Goal: Information Seeking & Learning: Learn about a topic

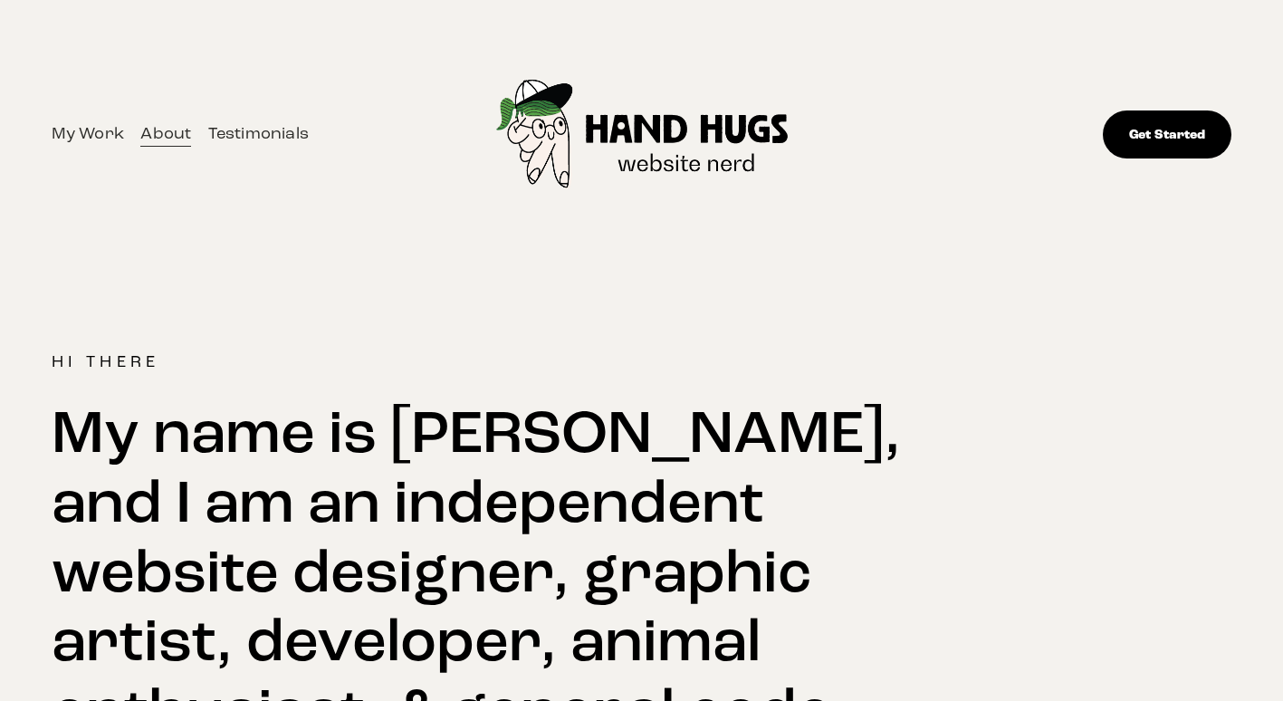
click at [290, 472] on h2 "My name is Jessie Matanky, and I am an independent website designer, graphic ar…" at bounding box center [493, 676] width 883 height 555
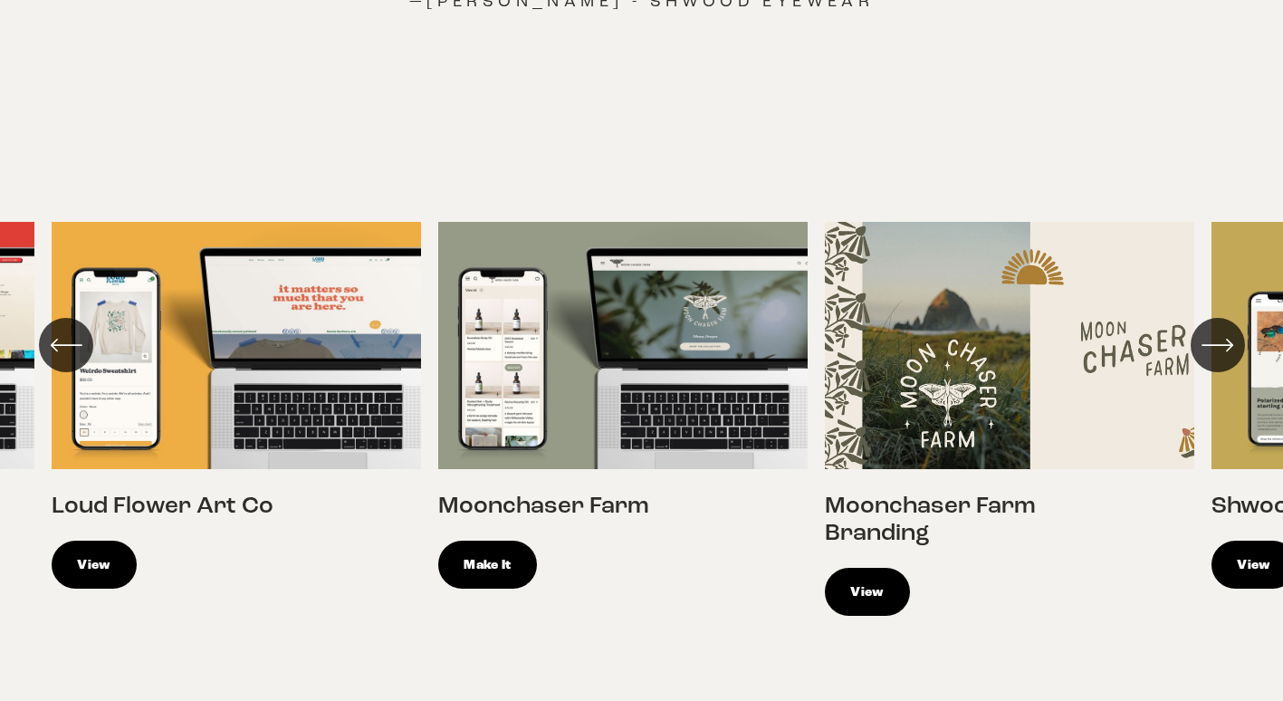
scroll to position [2145, 0]
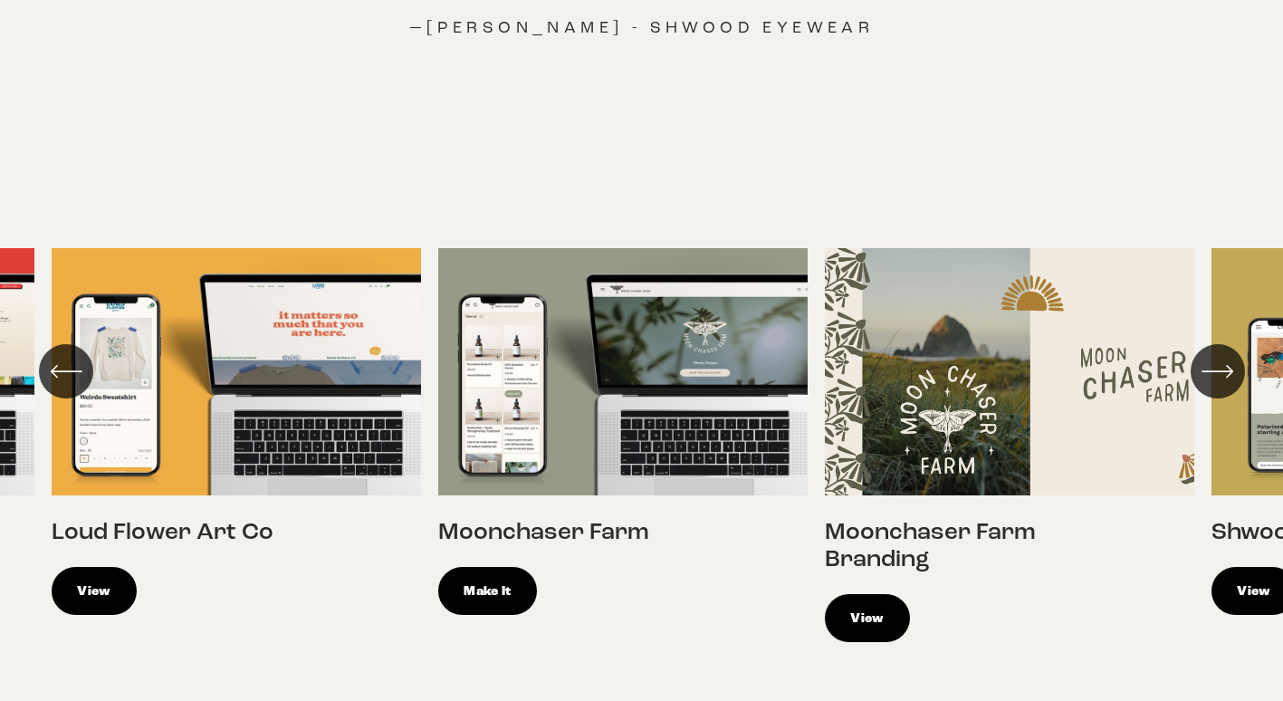
click at [516, 567] on link "Make It" at bounding box center [487, 591] width 99 height 48
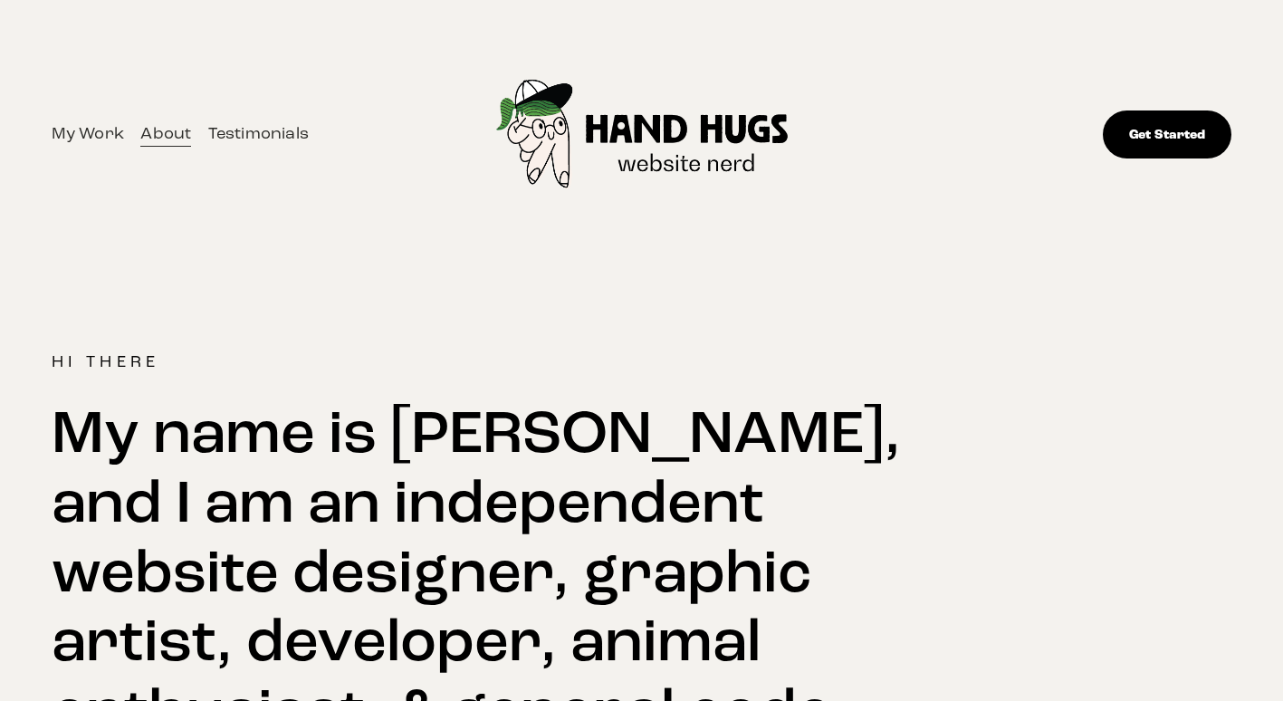
click at [548, 492] on h2 "My name is Jessie Matanky, and I am an independent website designer, graphic ar…" at bounding box center [493, 676] width 883 height 555
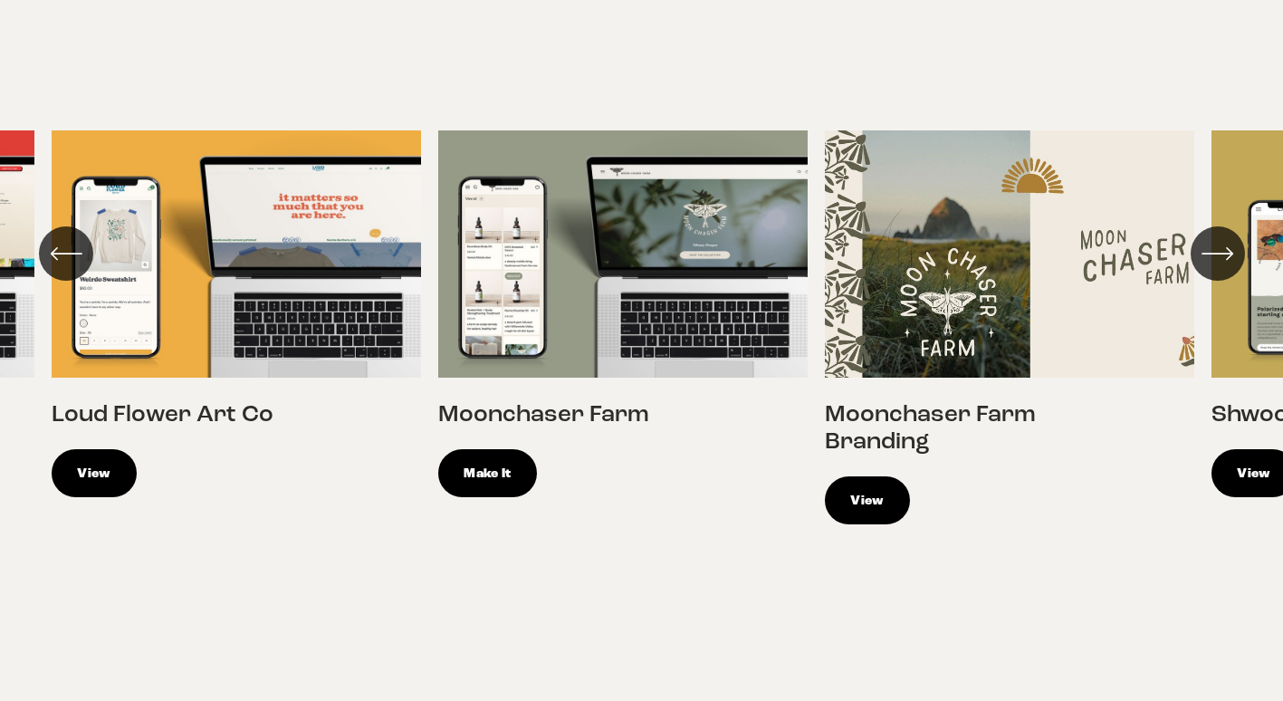
scroll to position [2283, 0]
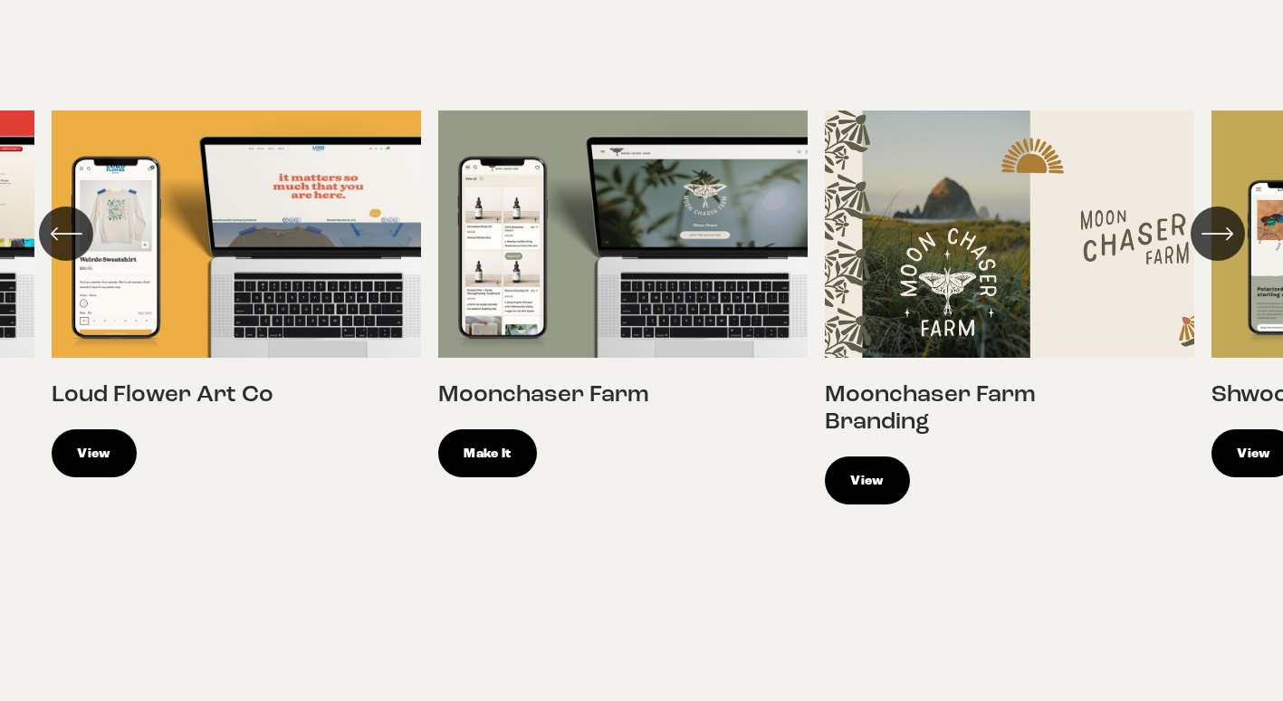
click at [871, 457] on link "View" at bounding box center [867, 481] width 85 height 48
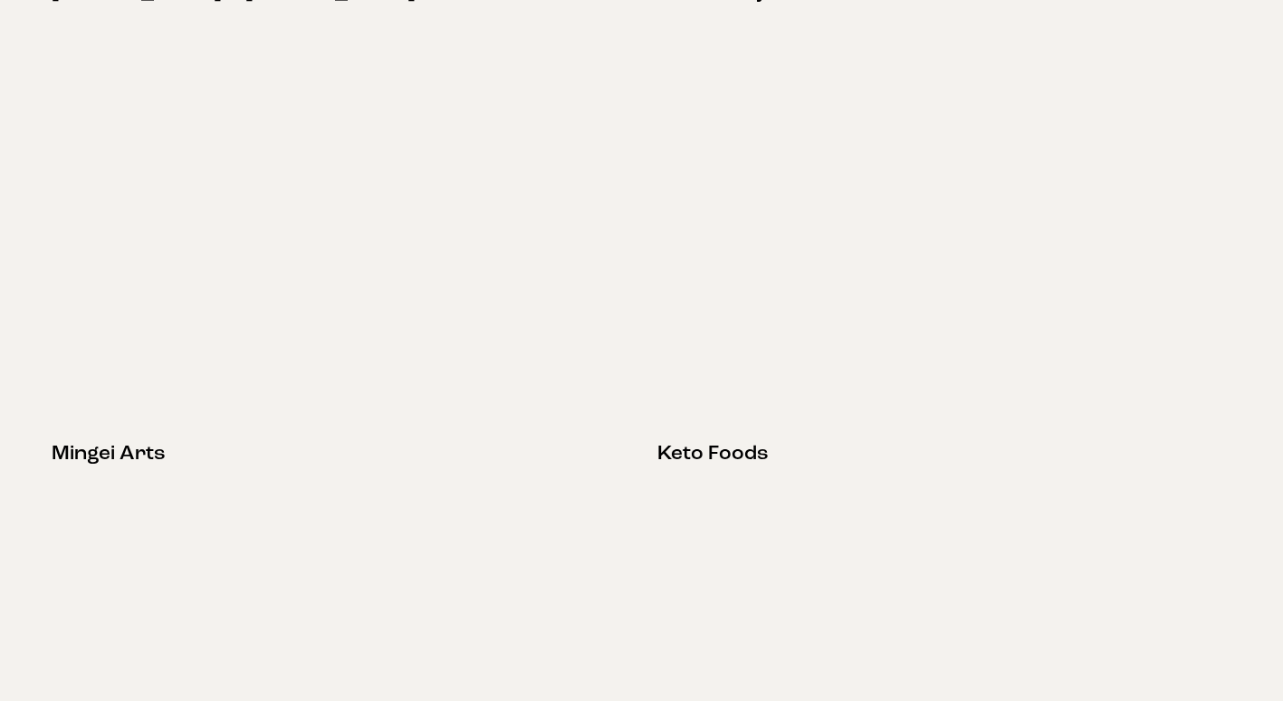
scroll to position [1812, 0]
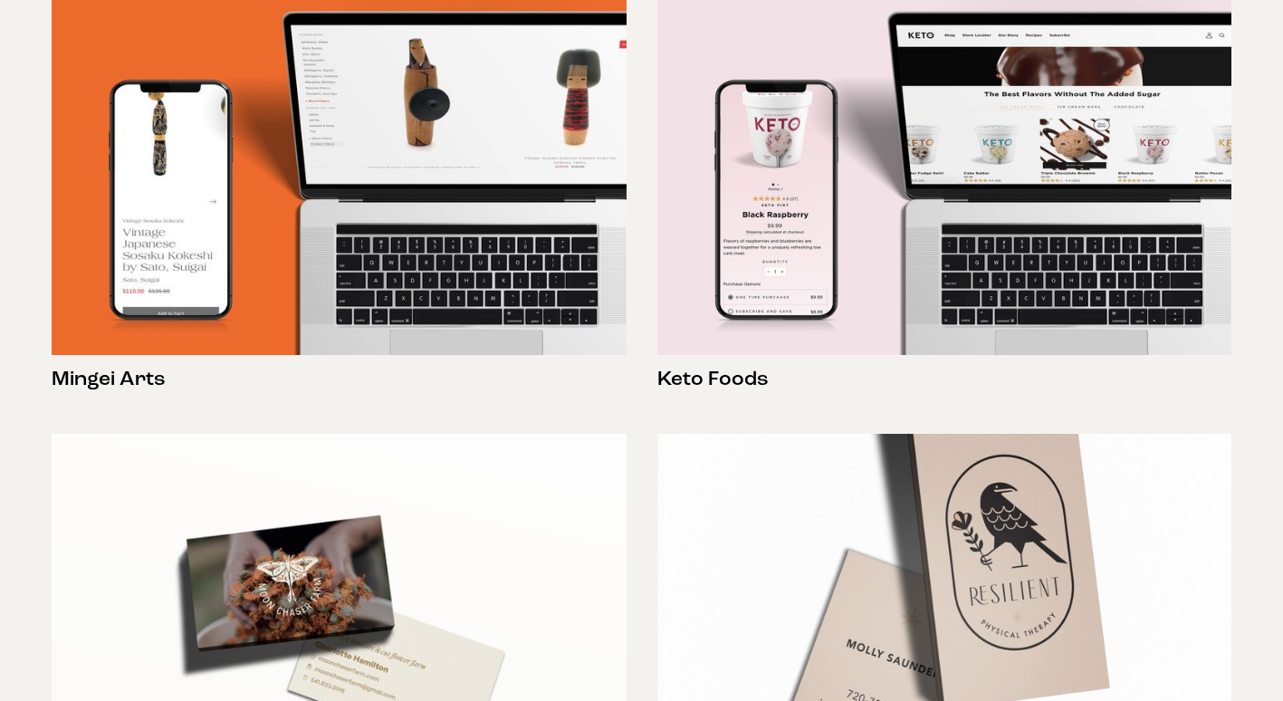
click at [780, 245] on img at bounding box center [945, 163] width 575 height 383
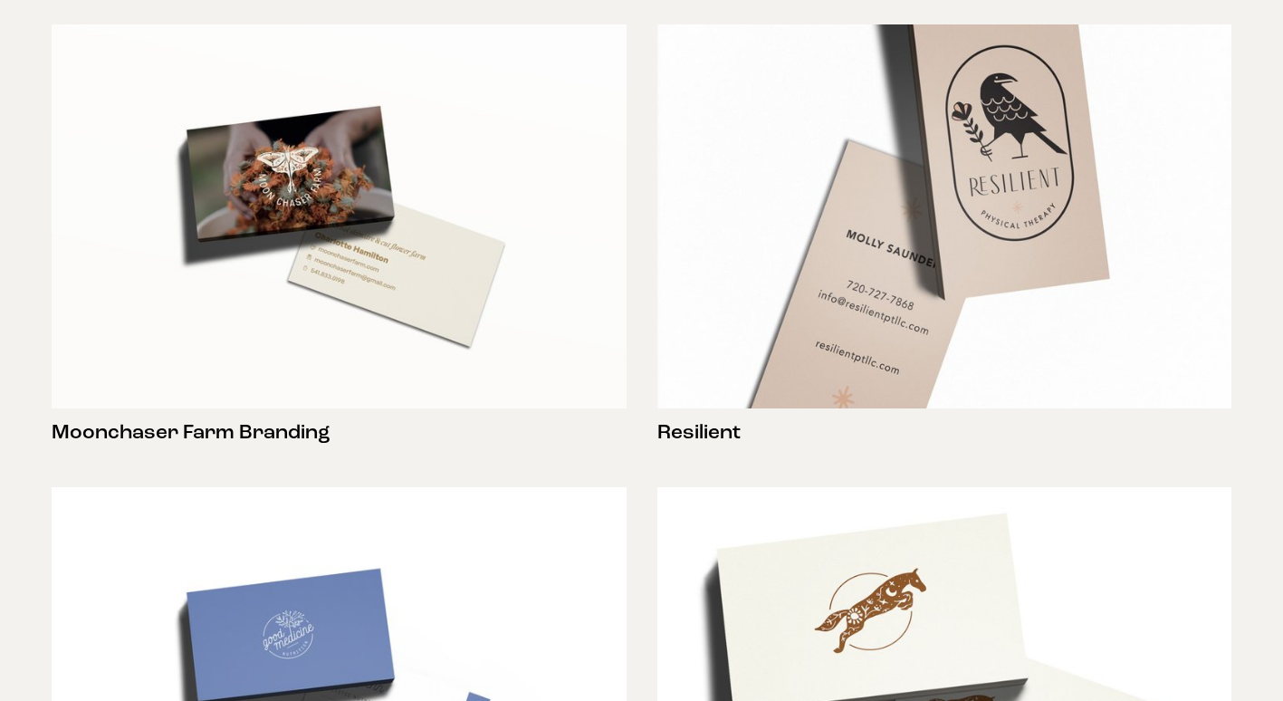
scroll to position [2224, 0]
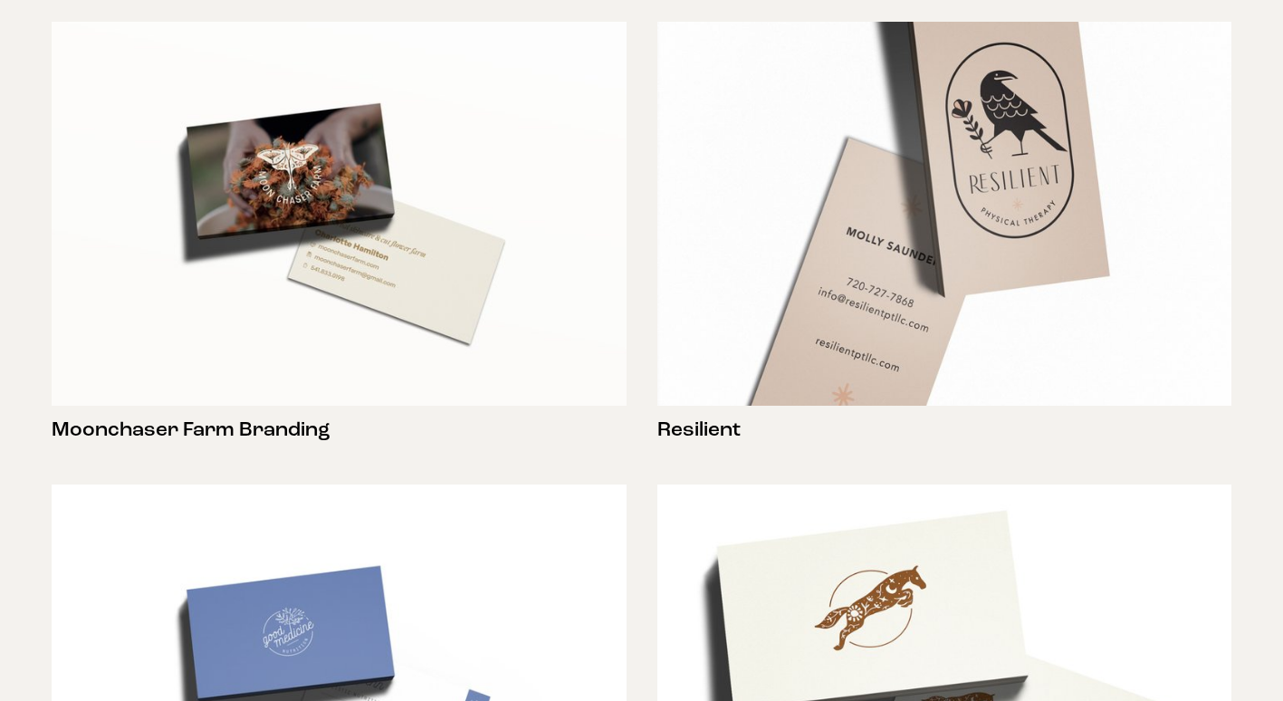
click at [370, 387] on img at bounding box center [339, 213] width 575 height 383
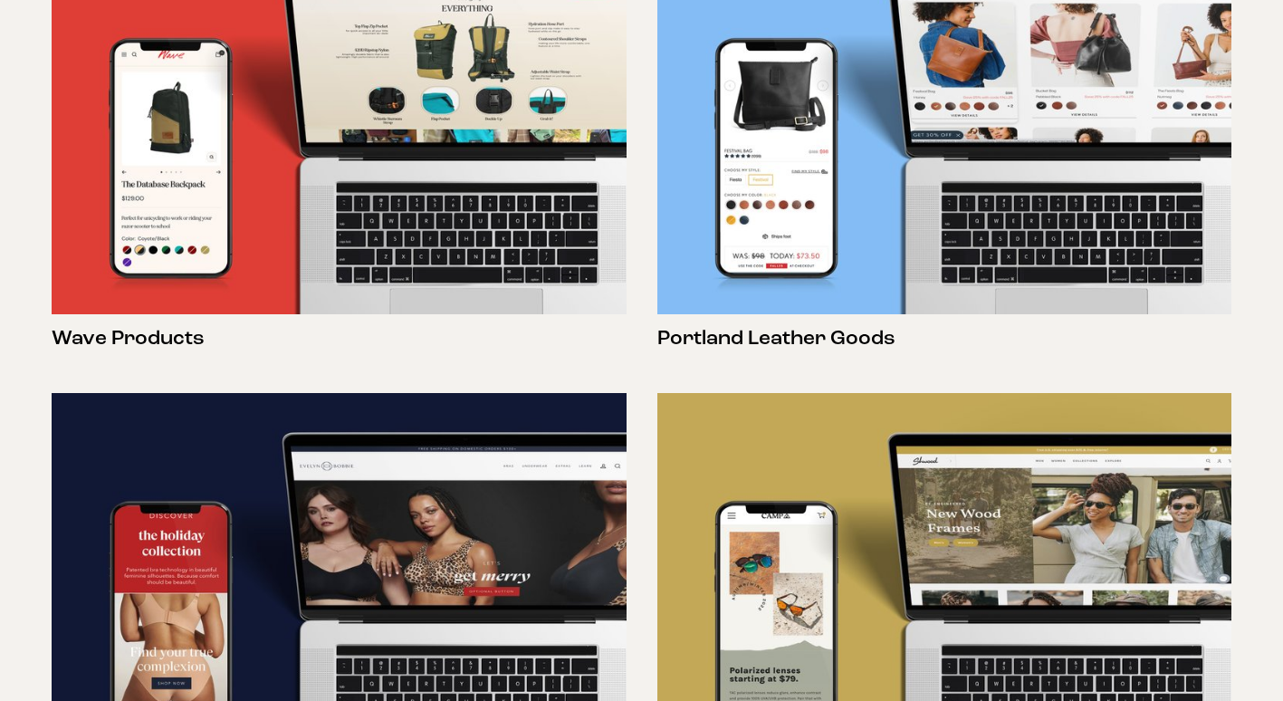
scroll to position [946, 0]
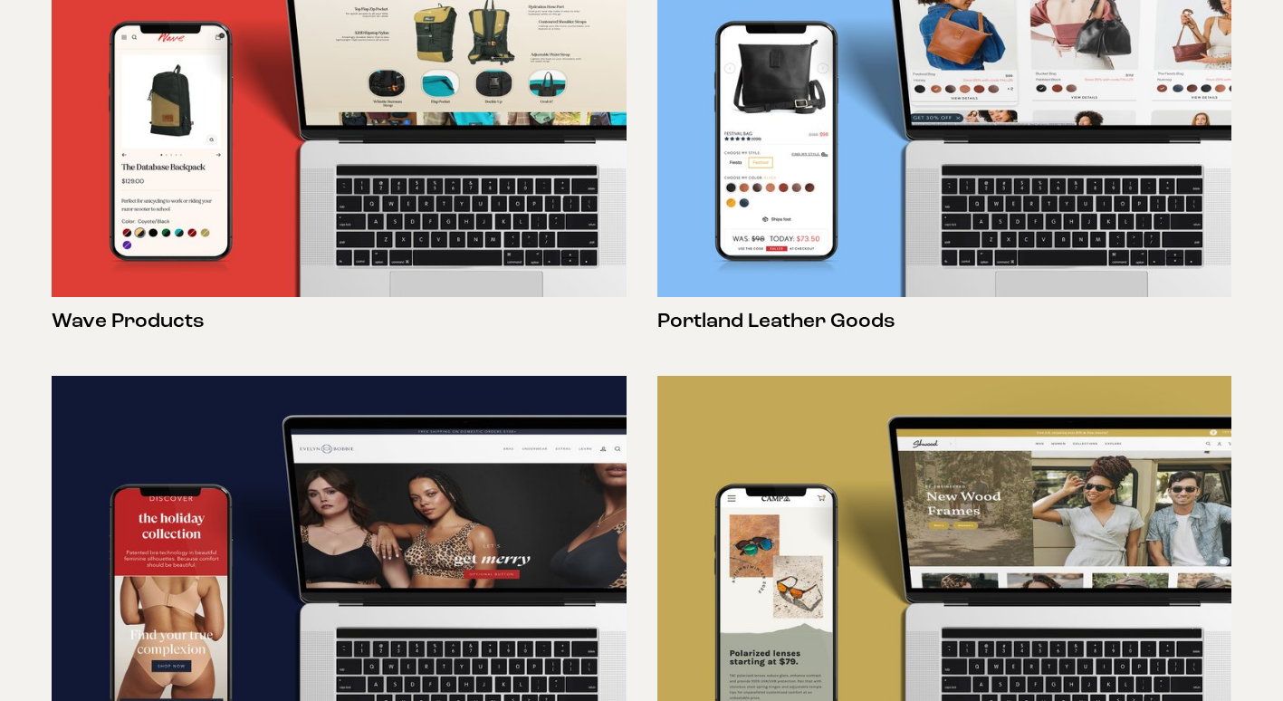
drag, startPoint x: 1282, startPoint y: 298, endPoint x: 1289, endPoint y: 282, distance: 17.8
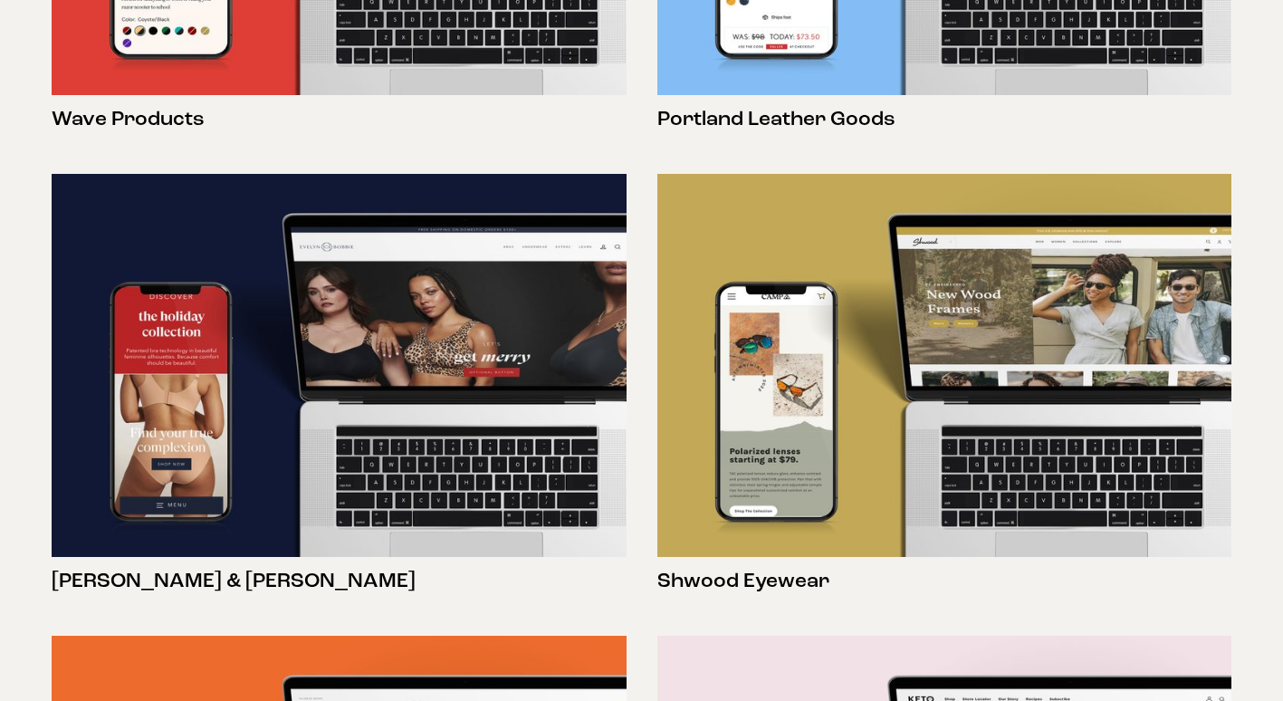
scroll to position [1178, 0]
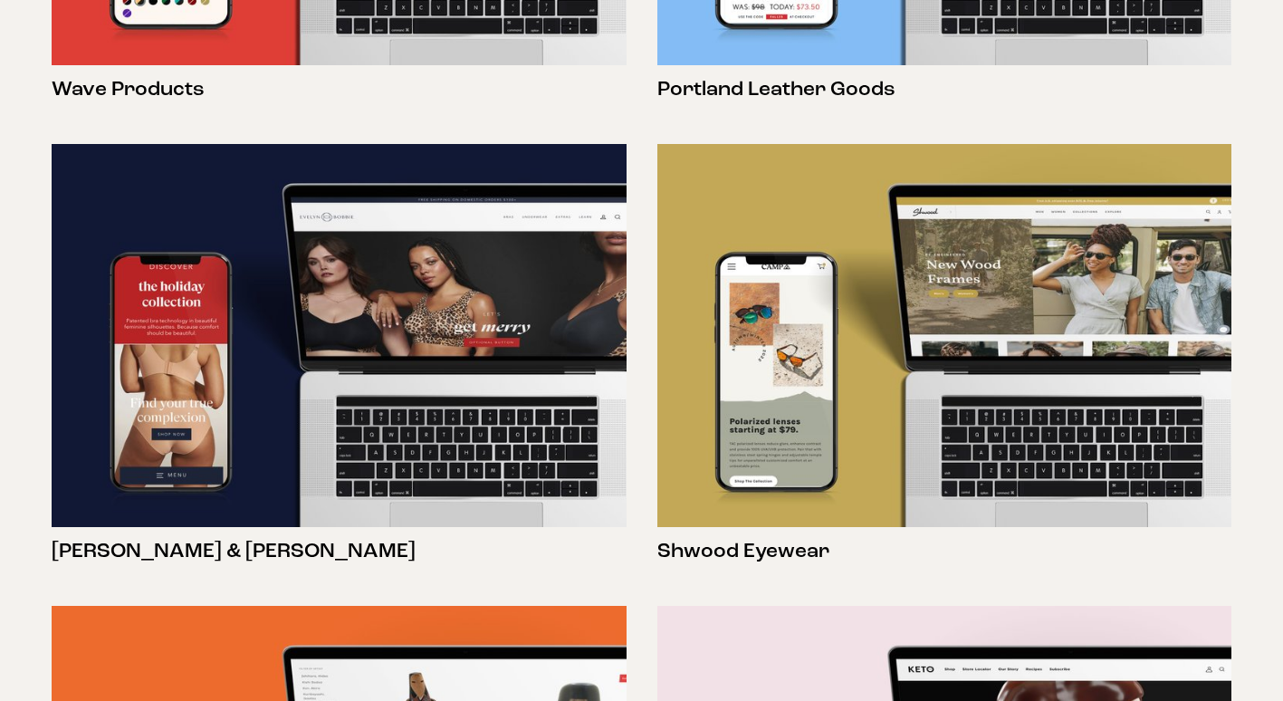
click at [786, 549] on h3 "Shwood Eyewear" at bounding box center [945, 551] width 575 height 27
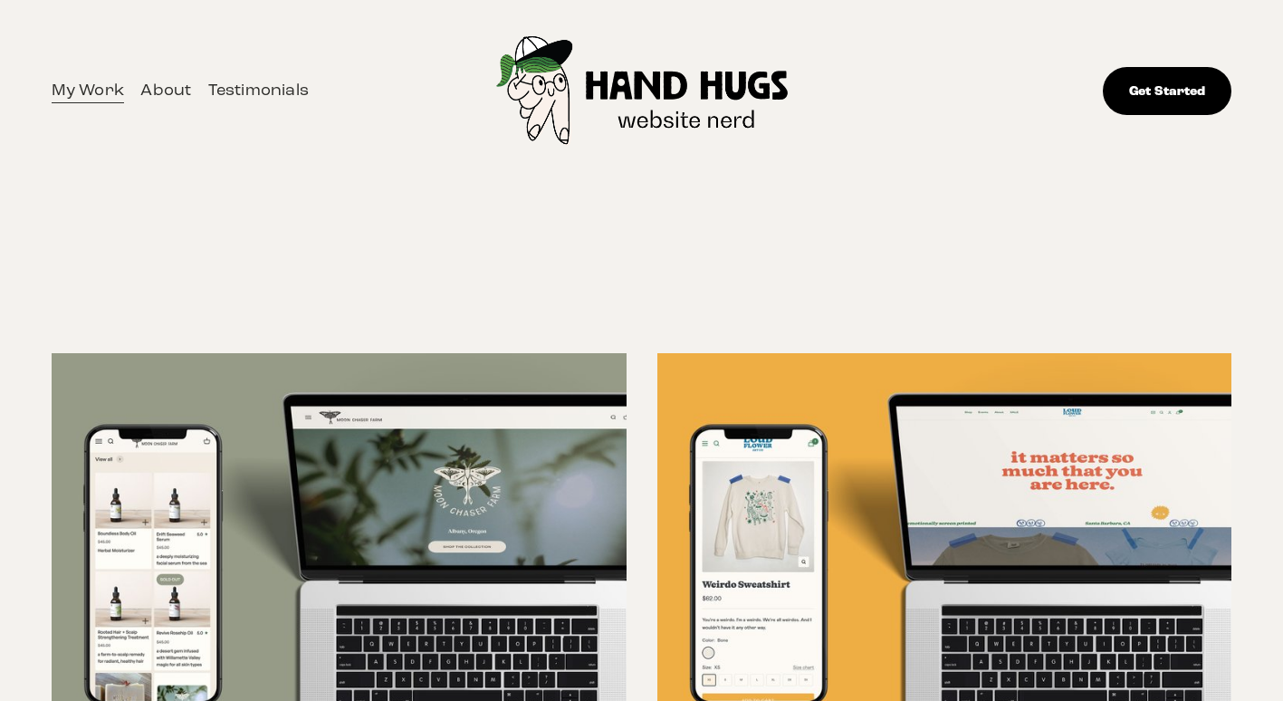
scroll to position [0, 0]
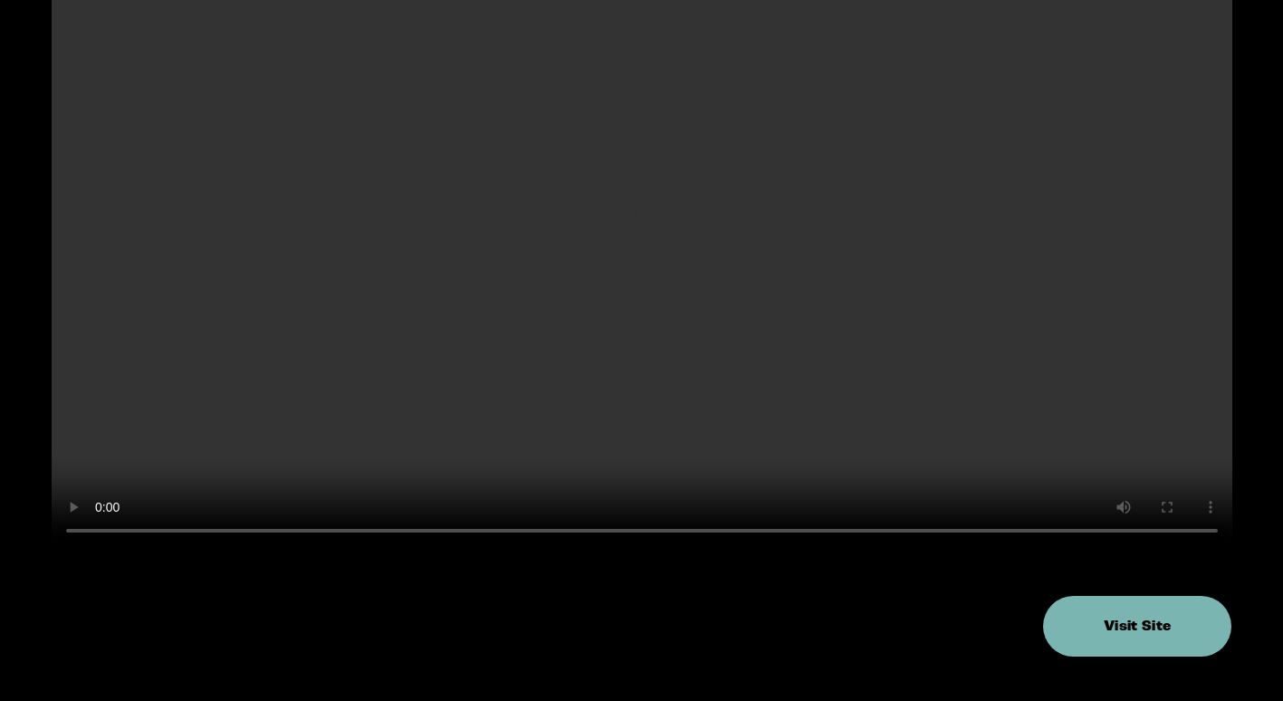
scroll to position [797, 0]
click at [1172, 634] on link "Visit Site" at bounding box center [1137, 622] width 188 height 61
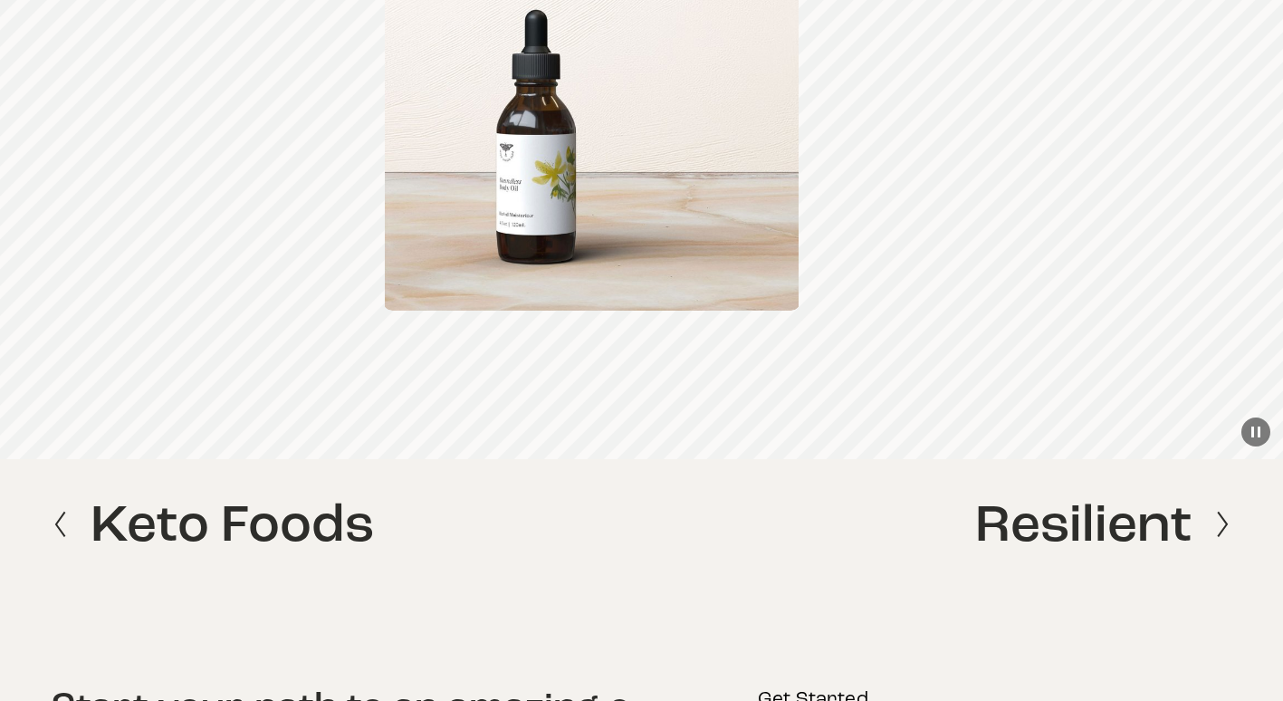
scroll to position [1883, 0]
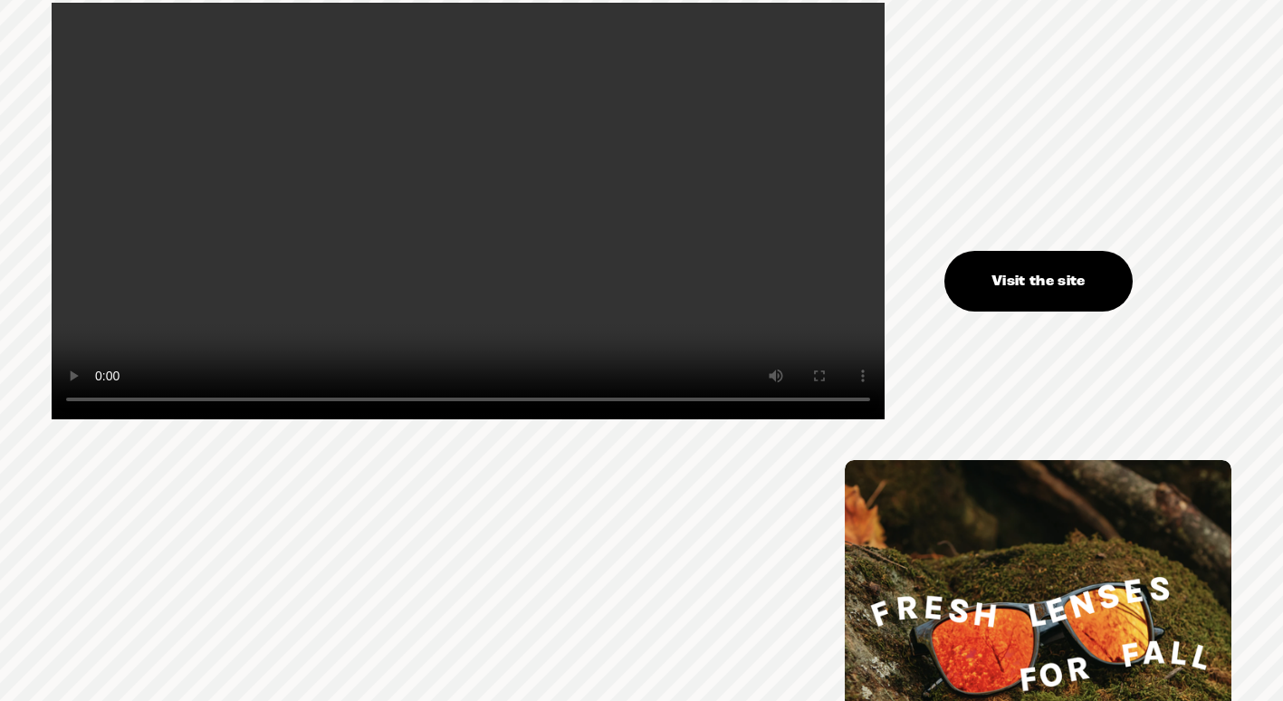
scroll to position [703, 0]
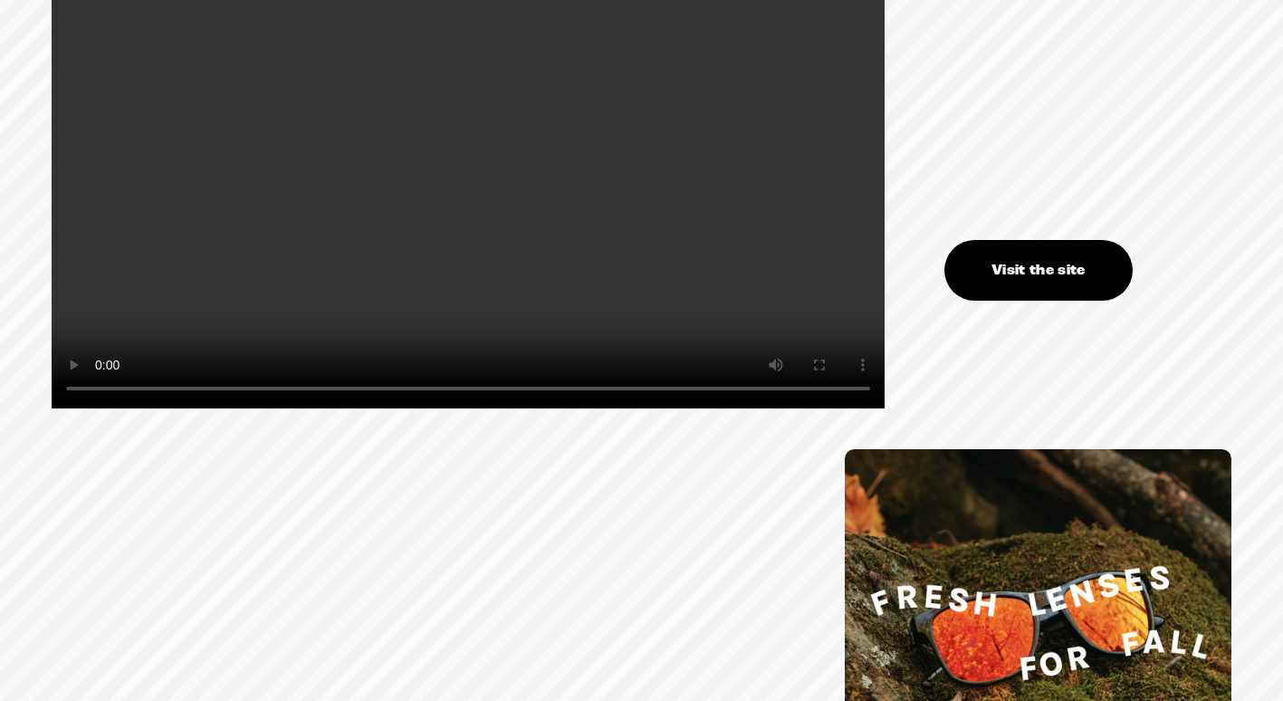
click at [1010, 273] on link "Visit the site" at bounding box center [1039, 270] width 188 height 61
